Goal: Transaction & Acquisition: Purchase product/service

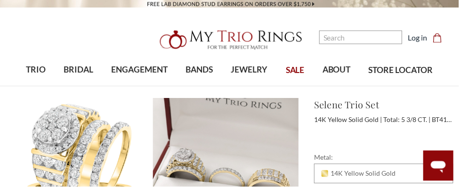
click at [193, 114] on img at bounding box center [226, 171] width 146 height 146
